Goal: Communication & Community: Answer question/provide support

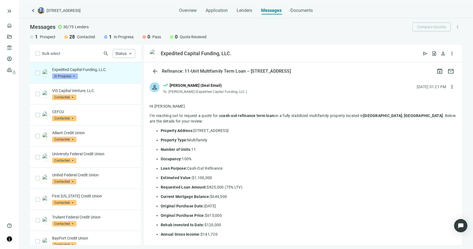
click at [263, 154] on ul "Property Address: [STREET_ADDRESS] Property Type: Multifamily Number of Units: …" at bounding box center [303, 192] width 307 height 128
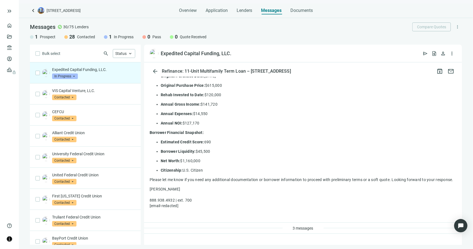
scroll to position [111, 0]
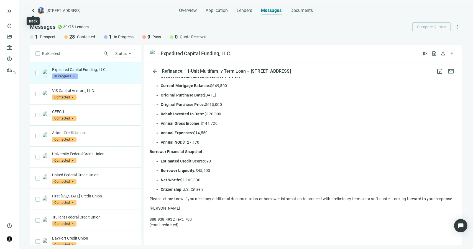
click at [34, 11] on span "keyboard_arrow_left" at bounding box center [33, 10] width 7 height 7
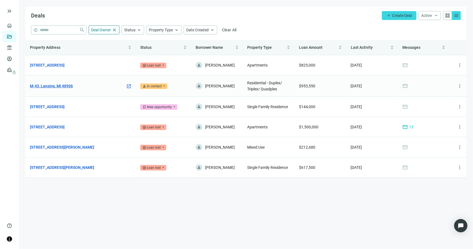
click at [58, 84] on link "M-43, Lansing, MI 48906" at bounding box center [51, 86] width 43 height 6
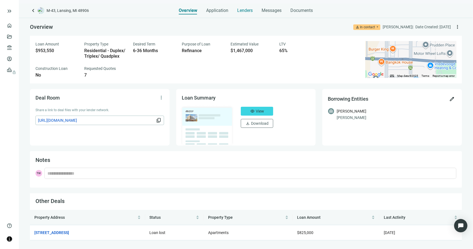
click at [248, 11] on span "Lenders" at bounding box center [246, 11] width 16 height 6
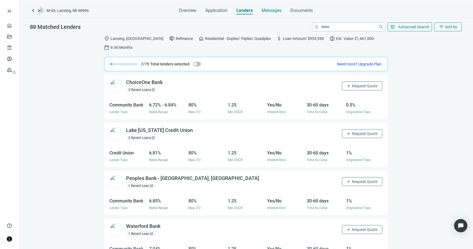
click at [277, 11] on span "Messages" at bounding box center [272, 10] width 20 height 5
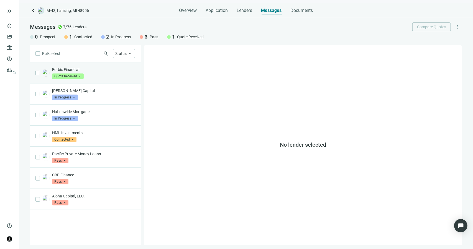
click at [117, 75] on div "Forbix Financial Quote Received arrow_drop_down" at bounding box center [93, 73] width 83 height 12
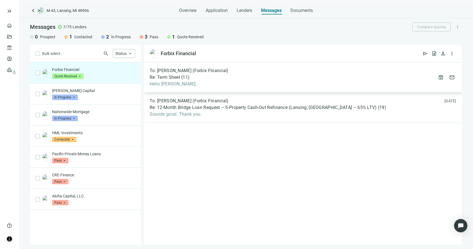
click at [207, 78] on div "Re: Term Sheet ( 11 )" at bounding box center [189, 78] width 79 height 6
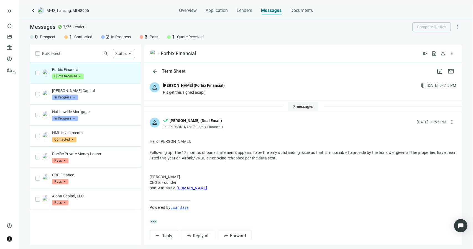
click at [295, 104] on span "9 messages" at bounding box center [303, 106] width 21 height 4
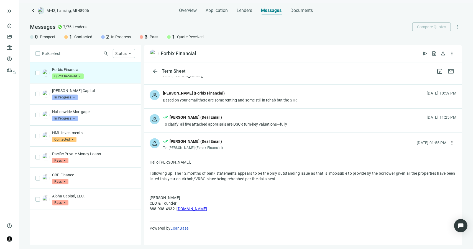
scroll to position [185, 0]
click at [185, 115] on div "[PERSON_NAME] (Deal Email)" at bounding box center [196, 118] width 52 height 6
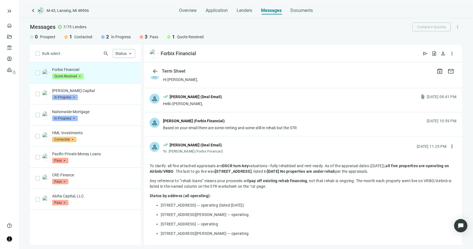
scroll to position [157, 0]
click at [191, 127] on div "Based on your email there are some renting and some still in rehab but the STR" at bounding box center [230, 129] width 134 height 6
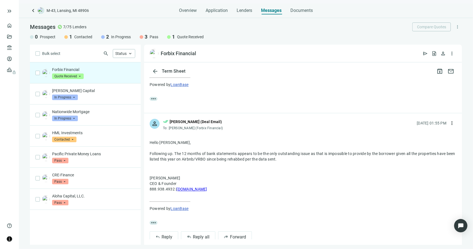
scroll to position [835, 0]
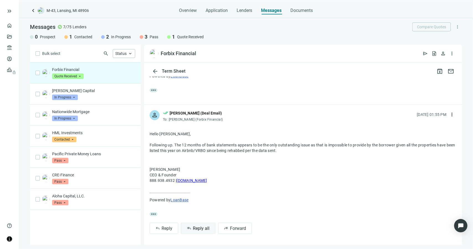
click at [197, 229] on span "Reply all" at bounding box center [201, 228] width 17 height 5
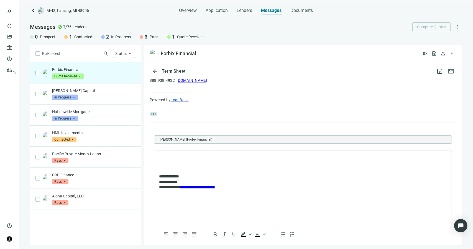
scroll to position [0, 0]
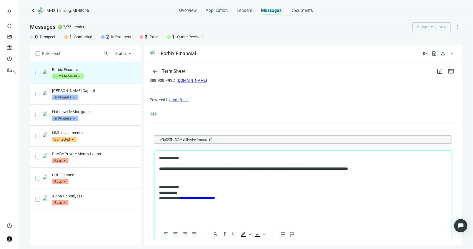
click at [291, 171] on p "**********" at bounding box center [300, 163] width 283 height 16
click at [353, 169] on p "**********" at bounding box center [300, 166] width 283 height 22
click at [353, 170] on p "**********" at bounding box center [300, 166] width 283 height 22
